Goal: Check status: Check status

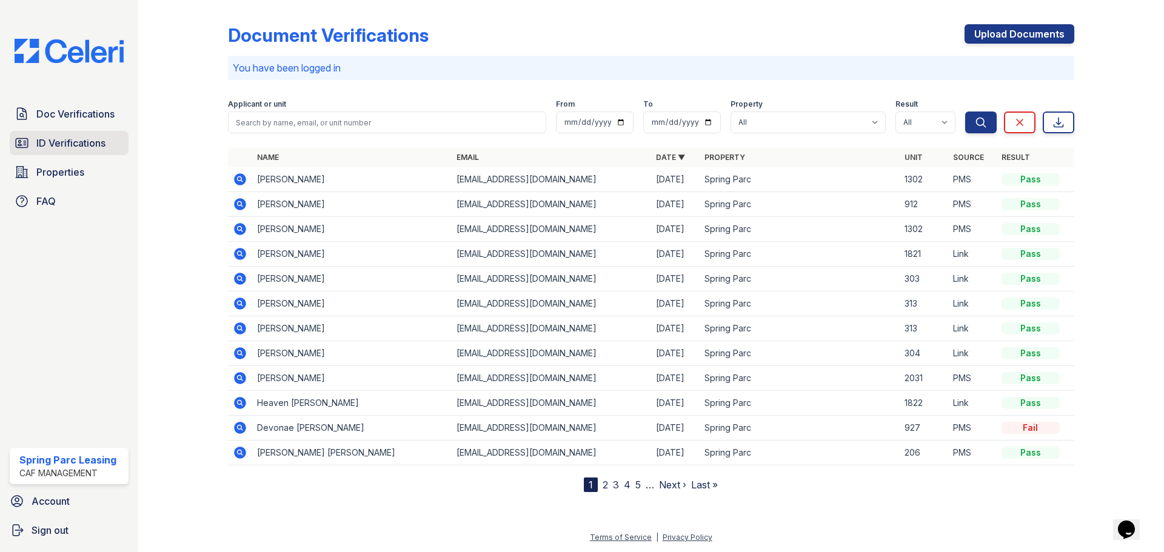
drag, startPoint x: 56, startPoint y: 144, endPoint x: 115, endPoint y: 136, distance: 58.8
click at [56, 144] on span "ID Verifications" at bounding box center [70, 143] width 69 height 15
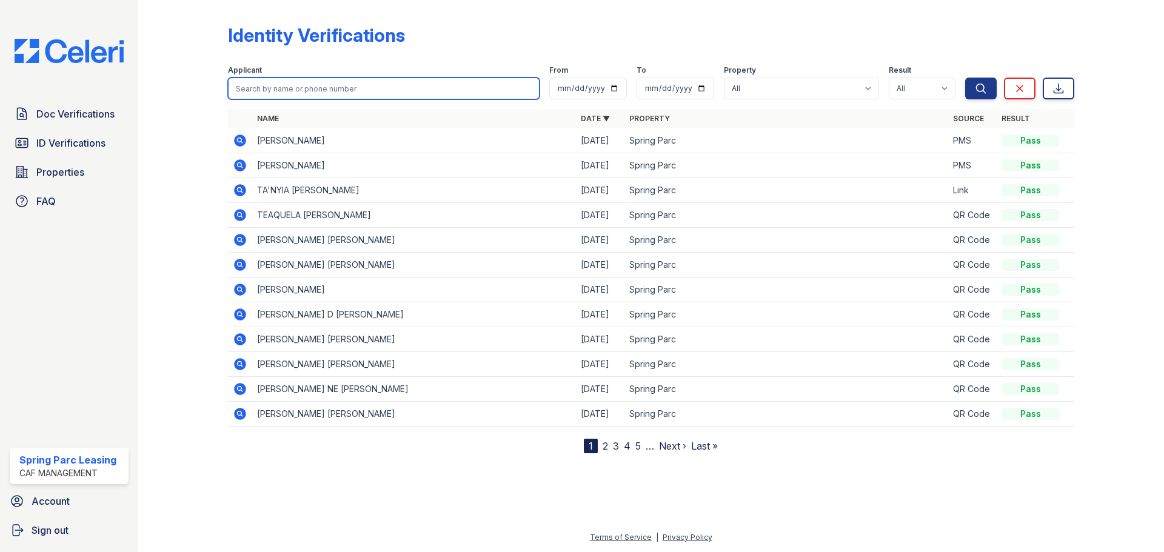
click at [316, 88] on input "search" at bounding box center [384, 89] width 312 height 22
click at [243, 263] on icon at bounding box center [240, 265] width 12 height 12
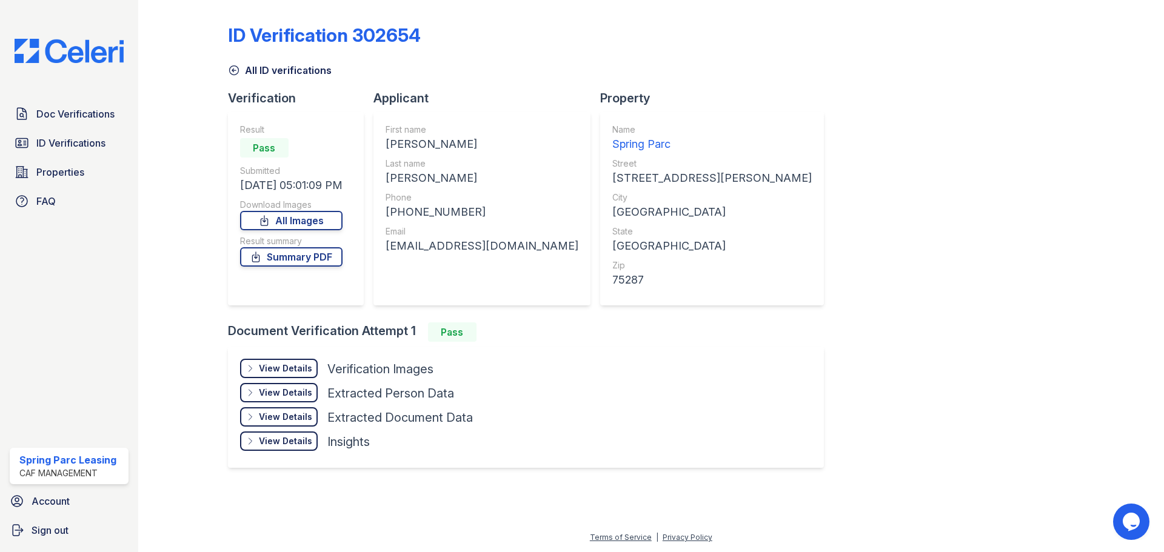
click at [283, 361] on div "View Details Details" at bounding box center [279, 368] width 78 height 19
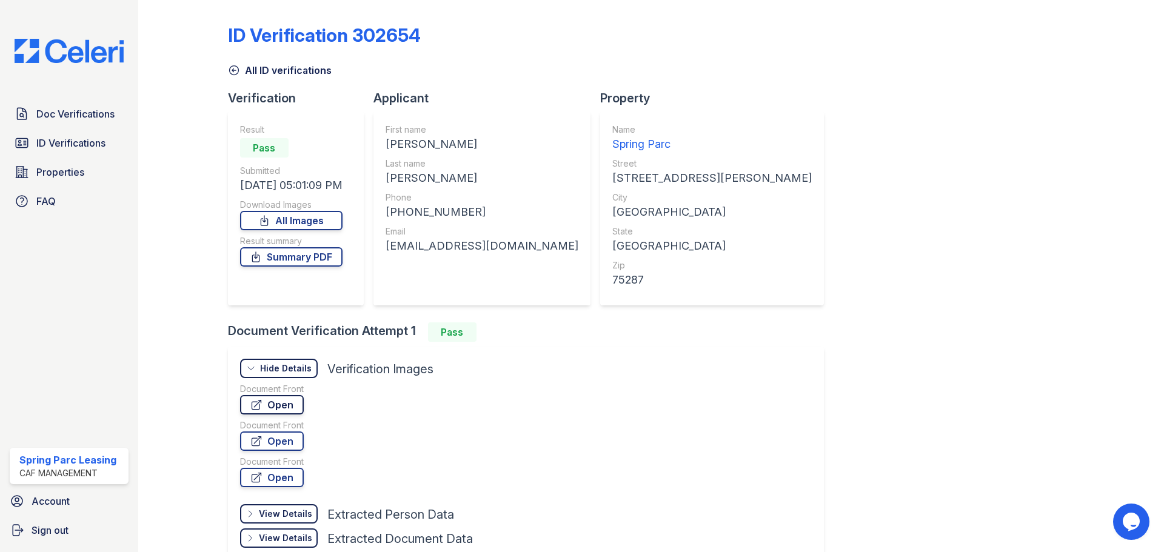
click at [286, 402] on link "Open" at bounding box center [272, 404] width 64 height 19
click at [300, 262] on link "Summary PDF" at bounding box center [291, 256] width 102 height 19
click at [75, 122] on link "Doc Verifications" at bounding box center [69, 114] width 119 height 24
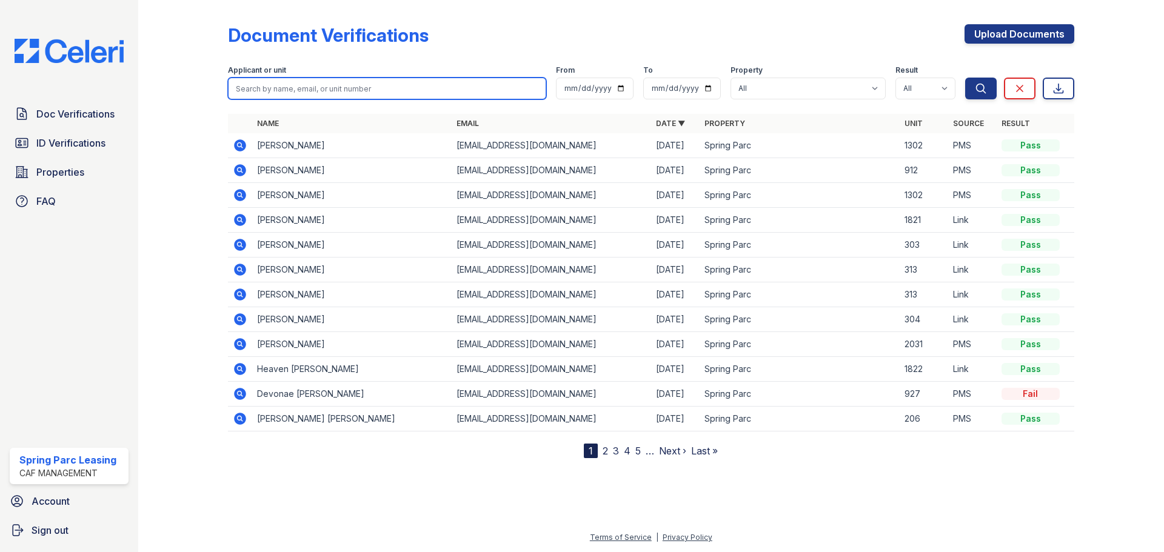
click at [306, 84] on input "search" at bounding box center [387, 89] width 318 height 22
type input "Garrett"
click at [965, 78] on button "Search" at bounding box center [981, 89] width 32 height 22
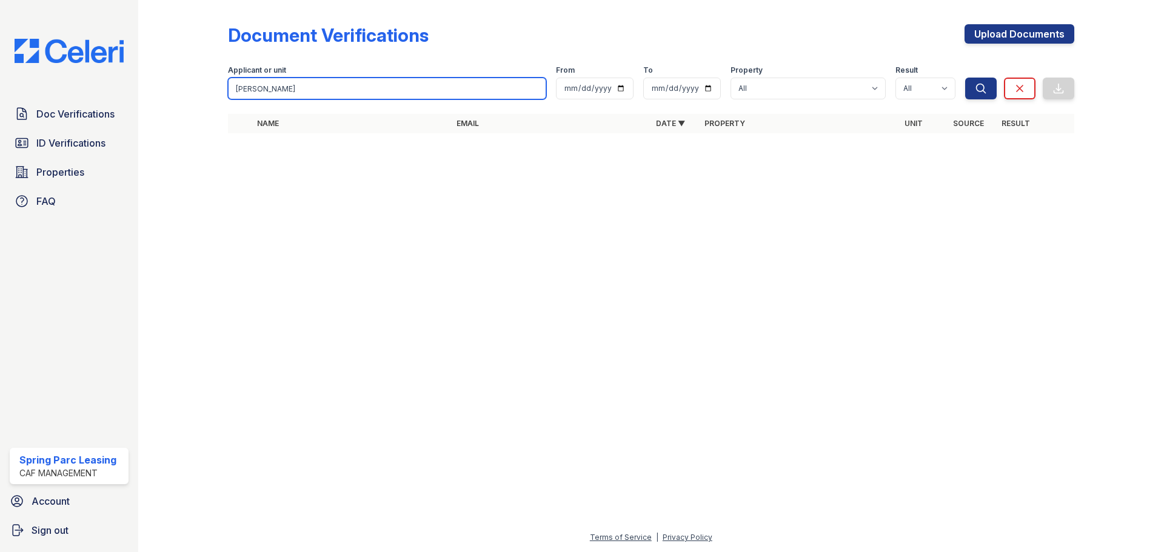
drag, startPoint x: 289, startPoint y: 81, endPoint x: 136, endPoint y: 93, distance: 154.0
click at [136, 93] on div "Doc Verifications ID Verifications Properties FAQ Spring Parc Leasing CAF Manag…" at bounding box center [582, 276] width 1164 height 552
